Goal: Navigation & Orientation: Find specific page/section

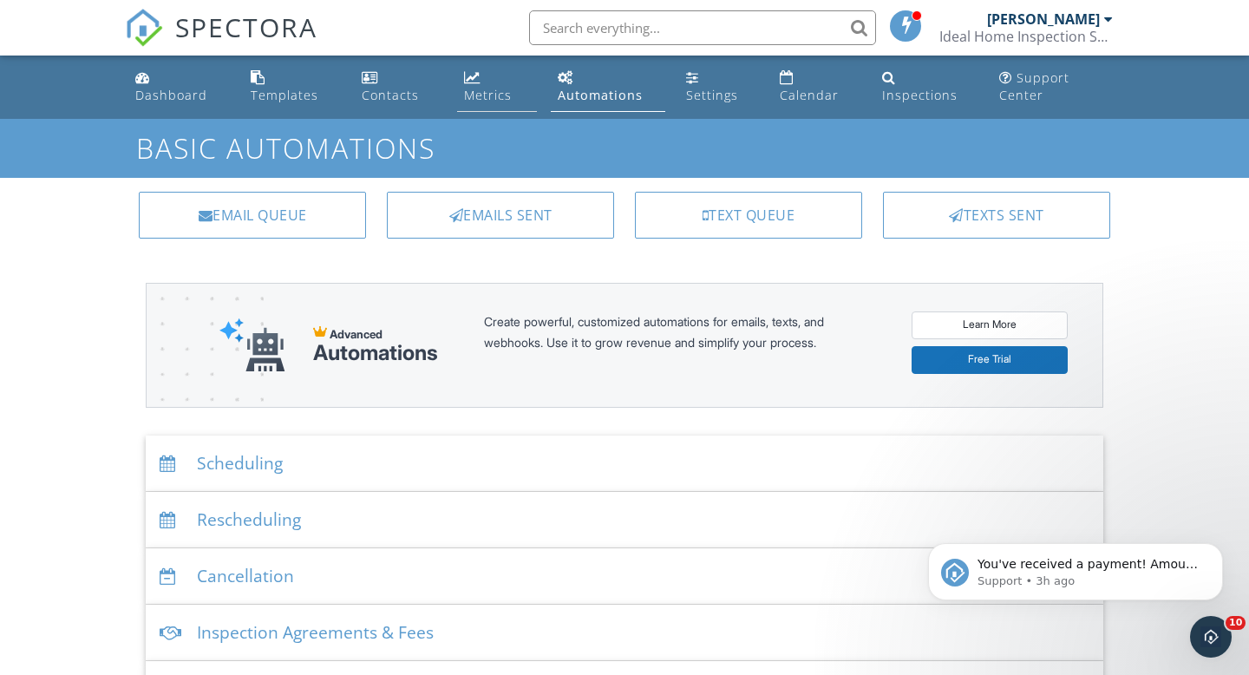
click at [476, 81] on div "Metrics" at bounding box center [472, 77] width 16 height 14
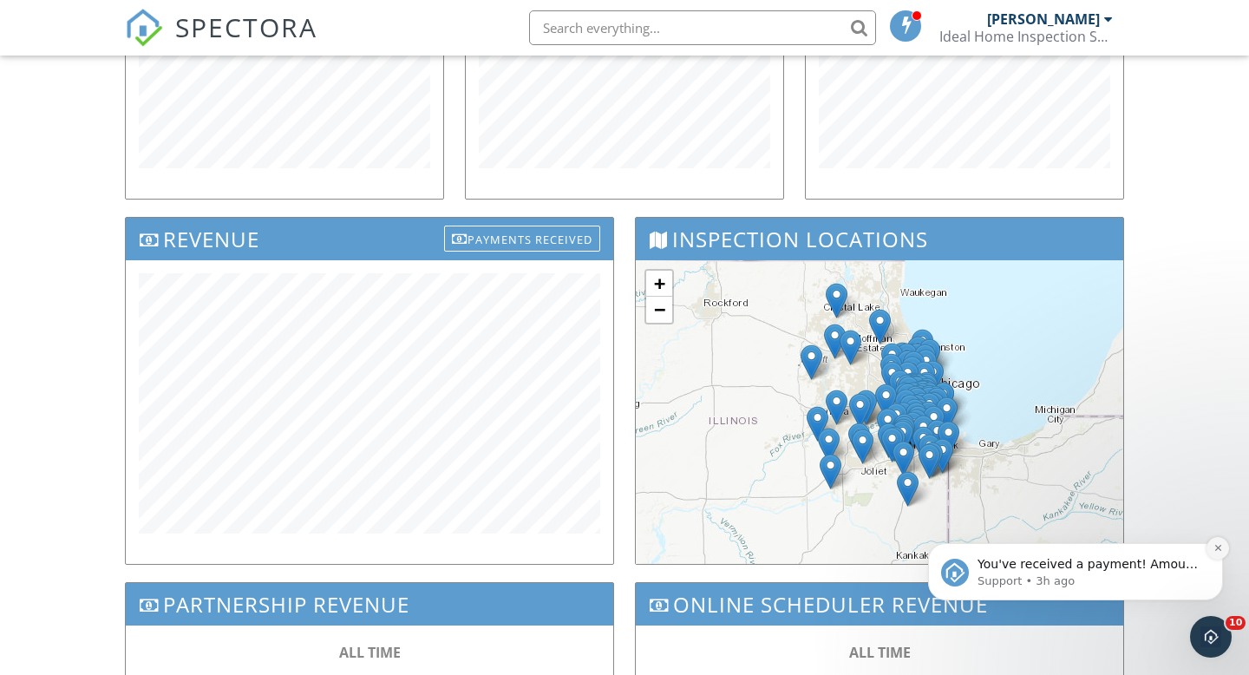
click at [1217, 546] on icon "Dismiss notification" at bounding box center [1218, 548] width 10 height 10
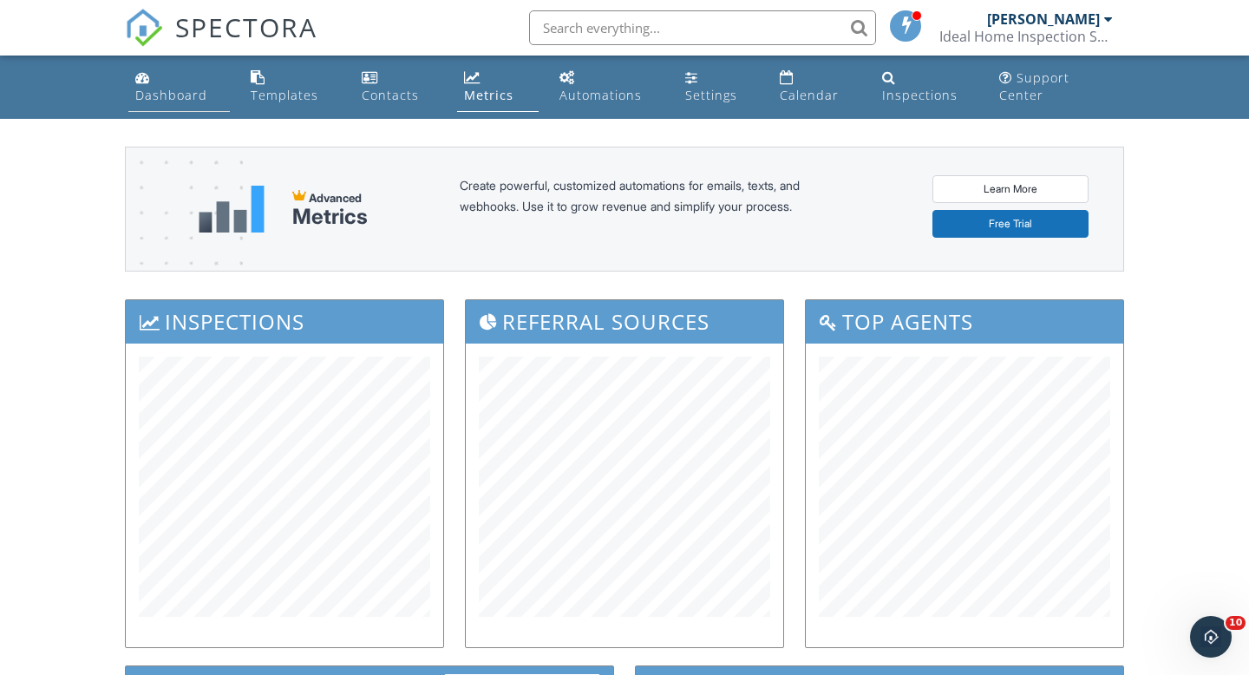
click at [173, 100] on div "Dashboard" at bounding box center [171, 95] width 72 height 16
